Goal: Information Seeking & Learning: Learn about a topic

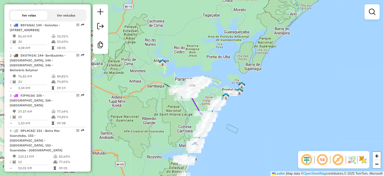
scroll to position [180, 0]
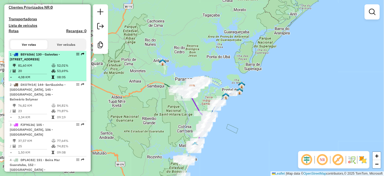
click at [61, 62] on div "1 - BSY6I66 | 130 - Gaivotas - Praia do Leste, 133 -Pontal do Paraná BR407" at bounding box center [38, 57] width 57 height 10
select select "**********"
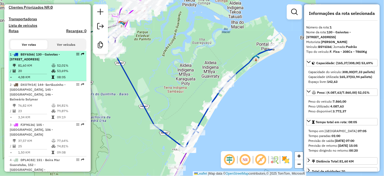
click at [51, 62] on div "1 - BSY6I66 | 130 - Gaivotas - Praia do Leste, 133 -Pontal do Paraná BR407" at bounding box center [38, 57] width 57 height 10
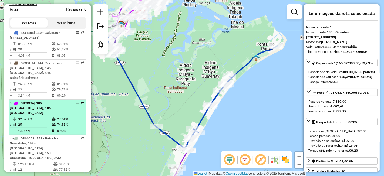
scroll to position [210, 0]
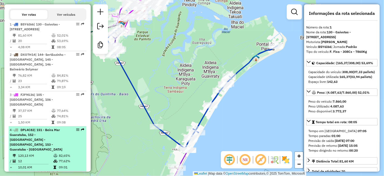
click at [59, 153] on td "82,65%" at bounding box center [72, 155] width 26 height 5
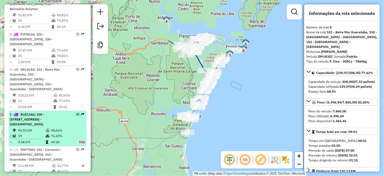
click at [58, 133] on td "71,24%" at bounding box center [62, 135] width 22 height 5
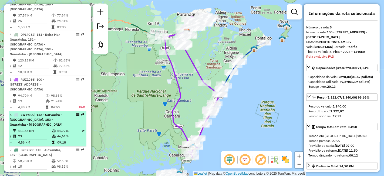
scroll to position [371, 0]
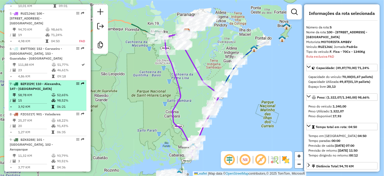
click at [68, 81] on div "7 - BZF2I29 | 110 - Alexandra, 147 - Colonia" at bounding box center [48, 86] width 76 height 10
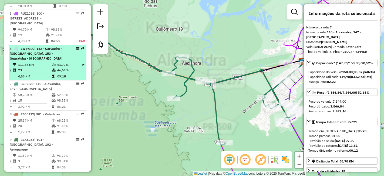
click at [67, 62] on td "51,77%" at bounding box center [69, 64] width 24 height 5
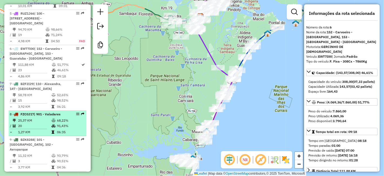
click at [66, 112] on div "8 - FZC0J17 | 901 - Valadares" at bounding box center [48, 114] width 76 height 5
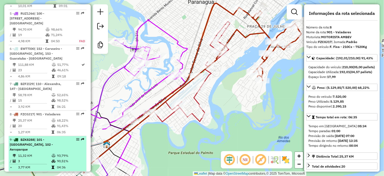
click at [60, 137] on div "9 - BZK8288 | 101 - Parque Agari, 102 - Aeroparque" at bounding box center [38, 144] width 57 height 15
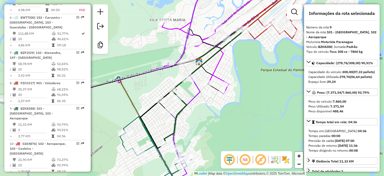
scroll to position [434, 0]
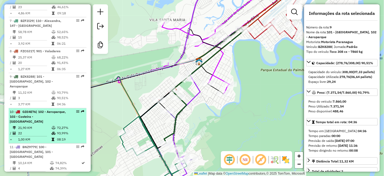
click at [59, 109] on div "10 - GDI4E76 | 102 - Aeroparque, 103 - Costeira - Estradinha" at bounding box center [38, 116] width 57 height 15
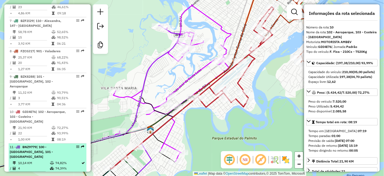
click at [64, 160] on td "74,82%" at bounding box center [68, 162] width 26 height 5
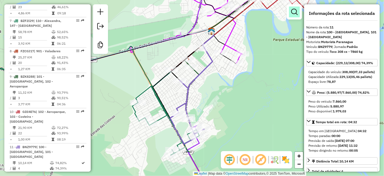
click at [295, 16] on link at bounding box center [294, 11] width 11 height 11
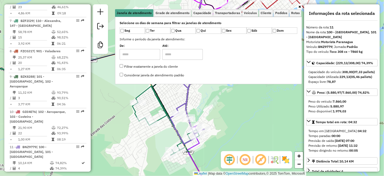
click at [272, 6] on div at bounding box center [208, 6] width 187 height 5
click at [270, 9] on link "Cliente" at bounding box center [266, 13] width 14 height 8
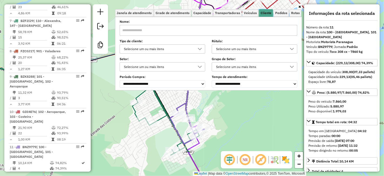
click at [202, 47] on icon at bounding box center [200, 49] width 4 height 4
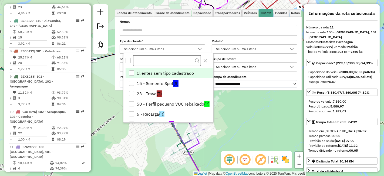
click at [152, 59] on input "text" at bounding box center [167, 60] width 68 height 11
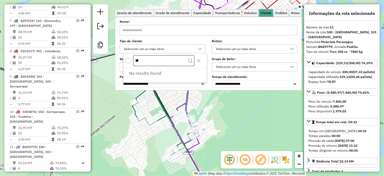
type input "*"
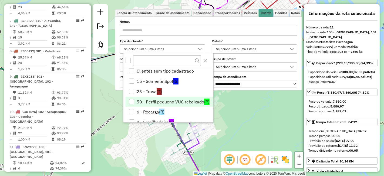
scroll to position [0, 0]
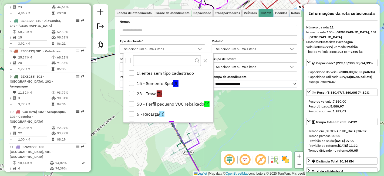
click at [272, 43] on label "Rótulo:" at bounding box center [255, 41] width 86 height 5
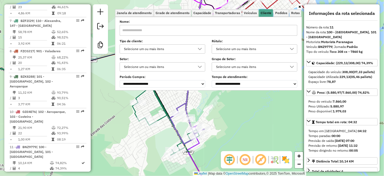
click at [228, 122] on div "Janela de atendimento Grade de atendimento Capacidade Transportadoras Veículos …" at bounding box center [192, 88] width 384 height 176
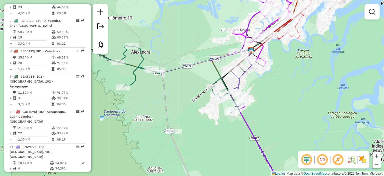
drag, startPoint x: 298, startPoint y: 76, endPoint x: 269, endPoint y: 109, distance: 42.9
click at [269, 109] on div "Janela de atendimento Grade de atendimento Capacidade Transportadoras Veículos …" at bounding box center [192, 88] width 384 height 176
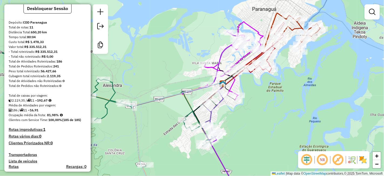
scroll to position [44, 0]
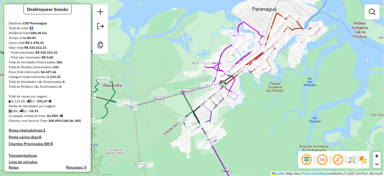
drag, startPoint x: 31, startPoint y: 32, endPoint x: 35, endPoint y: 32, distance: 4.1
click at [35, 31] on div "Total de rotas: 11" at bounding box center [48, 28] width 78 height 5
click at [35, 35] on strong "650,20 km" at bounding box center [39, 33] width 16 height 4
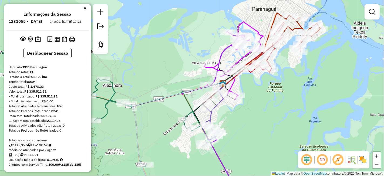
scroll to position [60, 0]
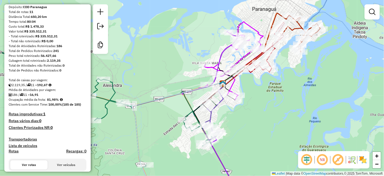
drag, startPoint x: 50, startPoint y: 89, endPoint x: 40, endPoint y: 90, distance: 10.3
click at [40, 87] on div "2.119,35 / 11 = 192,67" at bounding box center [48, 84] width 78 height 5
click at [41, 87] on strong "192,67" at bounding box center [42, 85] width 11 height 4
drag, startPoint x: 41, startPoint y: 90, endPoint x: 52, endPoint y: 90, distance: 11.1
click at [52, 87] on div "2.119,35 / 11 = 192,67" at bounding box center [48, 84] width 78 height 5
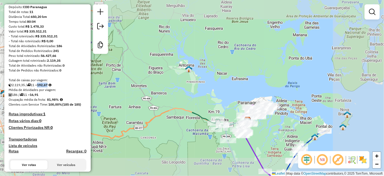
drag, startPoint x: 260, startPoint y: 151, endPoint x: 246, endPoint y: 104, distance: 49.0
click at [246, 104] on div "Janela de atendimento Grade de atendimento Capacidade Transportadoras Veículos …" at bounding box center [192, 88] width 384 height 176
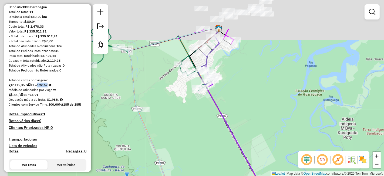
drag, startPoint x: 236, startPoint y: 56, endPoint x: 271, endPoint y: 139, distance: 90.6
click at [271, 139] on div "Janela de atendimento Grade de atendimento Capacidade Transportadoras Veículos …" at bounding box center [192, 88] width 384 height 176
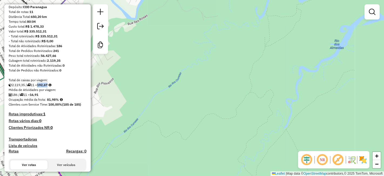
drag, startPoint x: 247, startPoint y: 62, endPoint x: 323, endPoint y: 169, distance: 131.4
click at [323, 169] on div "Janela de atendimento Grade de atendimento Capacidade Transportadoras Veículos …" at bounding box center [192, 88] width 384 height 176
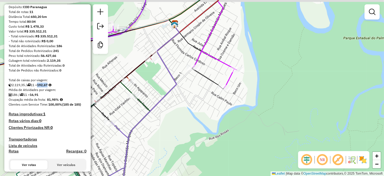
drag, startPoint x: 244, startPoint y: 122, endPoint x: 279, endPoint y: 158, distance: 50.1
click at [276, 152] on div "Janela de atendimento Grade de atendimento Capacidade Transportadoras Veículos …" at bounding box center [192, 88] width 384 height 176
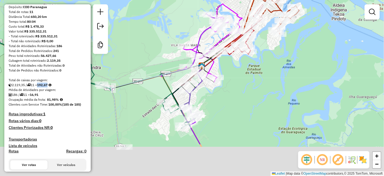
drag, startPoint x: 232, startPoint y: 144, endPoint x: 226, endPoint y: 92, distance: 52.2
click at [231, 90] on div "Janela de atendimento Grade de atendimento Capacidade Transportadoras Veículos …" at bounding box center [192, 88] width 384 height 176
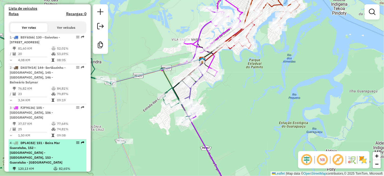
scroll to position [210, 0]
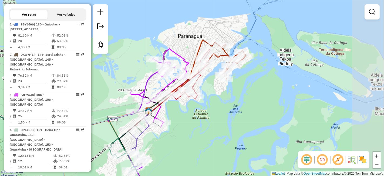
drag, startPoint x: 254, startPoint y: 149, endPoint x: 249, endPoint y: 155, distance: 8.7
click at [249, 155] on div "Janela de atendimento Grade de atendimento Capacidade Transportadoras Veículos …" at bounding box center [192, 88] width 384 height 176
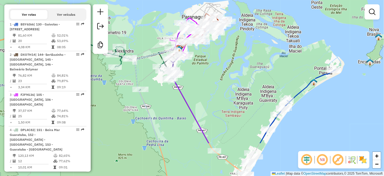
drag, startPoint x: 231, startPoint y: 77, endPoint x: 240, endPoint y: 59, distance: 19.9
click at [229, 43] on div "Janela de atendimento Grade de atendimento Capacidade Transportadoras Veículos …" at bounding box center [192, 88] width 384 height 176
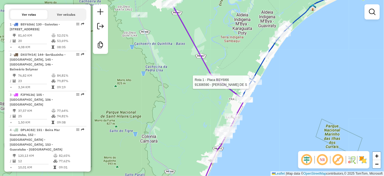
drag, startPoint x: 254, startPoint y: 100, endPoint x: 258, endPoint y: 77, distance: 23.5
click at [253, 79] on div at bounding box center [256, 81] width 14 height 5
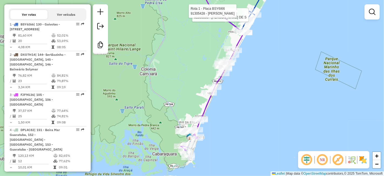
drag, startPoint x: 257, startPoint y: 95, endPoint x: 280, endPoint y: 28, distance: 70.3
click at [279, 31] on div "Rota 1 - Placa BSY6I66 91306590 - IRAPUAN SADDOCK DE S Rota 1 - Placa BSY6I66 9…" at bounding box center [192, 88] width 384 height 176
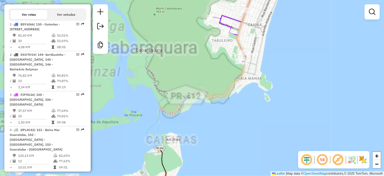
drag, startPoint x: 209, startPoint y: 108, endPoint x: 265, endPoint y: 9, distance: 113.1
click at [264, 11] on div "Rota 1 - Placa BSY6I66 91306590 - IRAPUAN SADDOCK DE S Rota 1 - Placa BSY6I66 9…" at bounding box center [192, 88] width 384 height 176
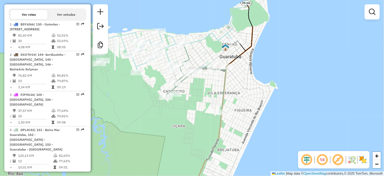
drag, startPoint x: 248, startPoint y: 115, endPoint x: 262, endPoint y: 109, distance: 15.7
click at [262, 112] on div "Rota 1 - Placa BSY6I66 91306590 - IRAPUAN SADDOCK DE S Rota 1 - Placa BSY6I66 9…" at bounding box center [192, 88] width 384 height 176
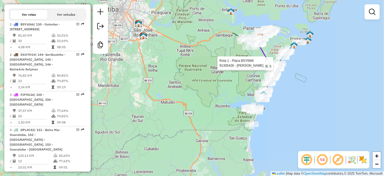
drag, startPoint x: 287, startPoint y: 70, endPoint x: 243, endPoint y: 117, distance: 64.8
click at [243, 117] on div "Rota 1 - Placa BSY6I66 91306590 - IRAPUAN SADDOCK DE S Rota 1 - Placa BSY6I66 9…" at bounding box center [192, 88] width 384 height 176
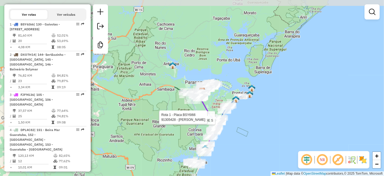
drag, startPoint x: 235, startPoint y: 58, endPoint x: 273, endPoint y: 28, distance: 48.5
click at [270, 30] on div "Rota 1 - Placa BSY6I66 91306590 - IRAPUAN SADDOCK DE S Rota 1 - Placa BSY6I66 9…" at bounding box center [192, 88] width 384 height 176
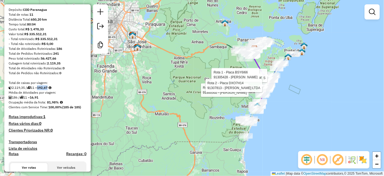
scroll to position [30, 0]
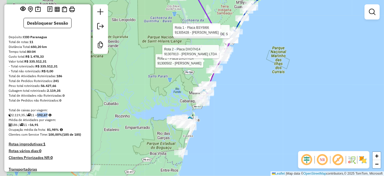
drag, startPoint x: 243, startPoint y: 113, endPoint x: 265, endPoint y: 105, distance: 23.4
click at [265, 105] on div "Rota 1 - Placa BSY6I66 91306590 - IRAPUAN SADDOCK DE S Rota 1 - Placa BSY6I66 9…" at bounding box center [192, 88] width 384 height 176
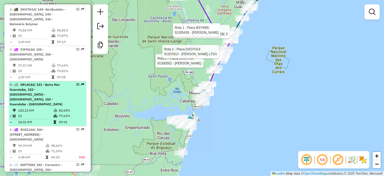
scroll to position [270, 0]
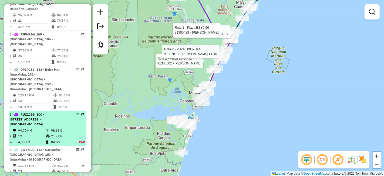
click at [55, 121] on div "5 - RUZ1J66 | 100 - Vila Garcia, 105 - Jardim Iguaçu, 143 - Centro de Matinhos" at bounding box center [38, 119] width 57 height 15
select select "**********"
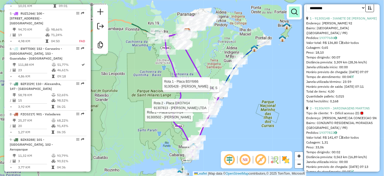
click at [295, 12] on em at bounding box center [294, 12] width 6 height 6
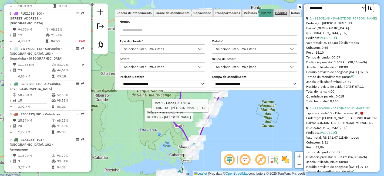
click at [279, 14] on span "Pedidos" at bounding box center [281, 12] width 12 height 3
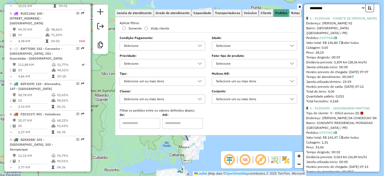
click at [231, 65] on div "Selecione" at bounding box center [250, 63] width 73 height 9
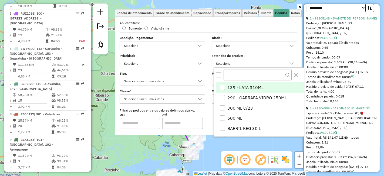
scroll to position [3, 18]
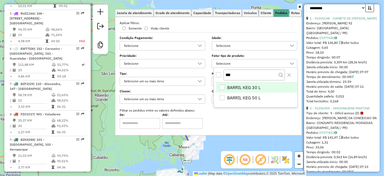
type input "***"
click at [224, 86] on div "BARRIL KEG 30 L" at bounding box center [222, 87] width 5 height 5
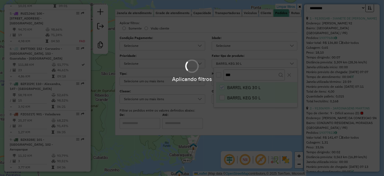
click at [224, 95] on body "Aplicando filtros Pop-up bloqueado! Seu navegador bloqueou automáticamente a ab…" at bounding box center [192, 88] width 384 height 176
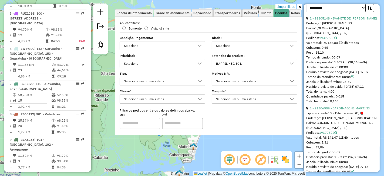
click at [289, 64] on div at bounding box center [292, 63] width 10 height 9
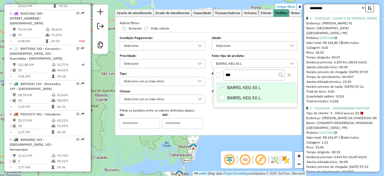
click at [224, 97] on div "BARRIL KEG 50 L" at bounding box center [222, 97] width 5 height 5
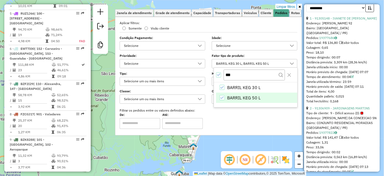
click at [192, 143] on img at bounding box center [193, 146] width 7 height 7
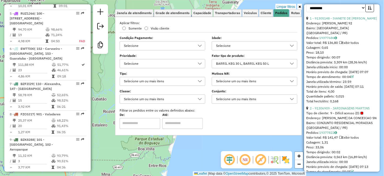
click at [192, 143] on div "MATINHOS Quantidade de rotas: 0 Cubagem: 0,00 Peso: 0,00 Valor: R$ 0,00 Custo: …" at bounding box center [192, 88] width 384 height 176
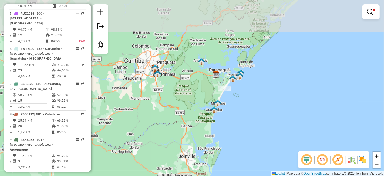
drag, startPoint x: 259, startPoint y: 47, endPoint x: 253, endPoint y: 100, distance: 53.6
click at [253, 100] on div "Limpar filtros Janela de atendimento Grade de atendimento Capacidade Transporta…" at bounding box center [192, 88] width 384 height 176
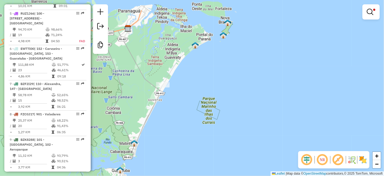
drag, startPoint x: 200, startPoint y: 104, endPoint x: 227, endPoint y: 97, distance: 28.3
click at [225, 98] on div "Limpar filtros Janela de atendimento Grade de atendimento Capacidade Transporta…" at bounding box center [192, 88] width 384 height 176
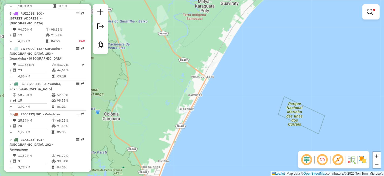
drag, startPoint x: 189, startPoint y: 67, endPoint x: 211, endPoint y: 71, distance: 22.3
click at [211, 71] on div "Limpar filtros Janela de atendimento Grade de atendimento Capacidade Transporta…" at bounding box center [192, 88] width 384 height 176
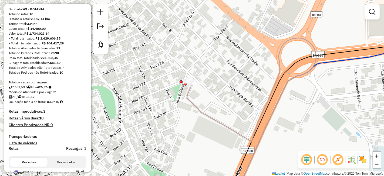
scroll to position [60, 0]
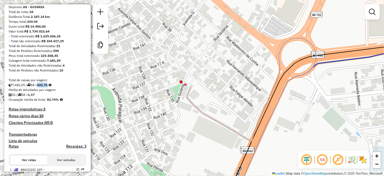
drag, startPoint x: 51, startPoint y: 91, endPoint x: 41, endPoint y: 89, distance: 9.8
click at [41, 87] on strong "426,76" at bounding box center [42, 85] width 11 height 4
copy strong "426,76"
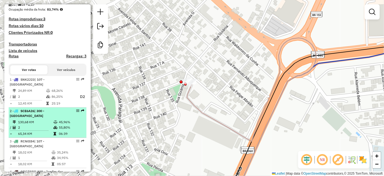
scroll to position [180, 0]
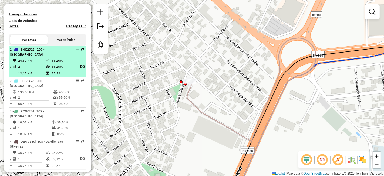
drag, startPoint x: 21, startPoint y: 54, endPoint x: 36, endPoint y: 54, distance: 15.4
click at [36, 54] on strong "SNK2J23 | 107 - [GEOGRAPHIC_DATA]" at bounding box center [27, 51] width 35 height 9
select select "**********"
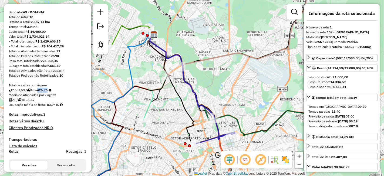
scroll to position [0, 0]
